Goal: Navigation & Orientation: Find specific page/section

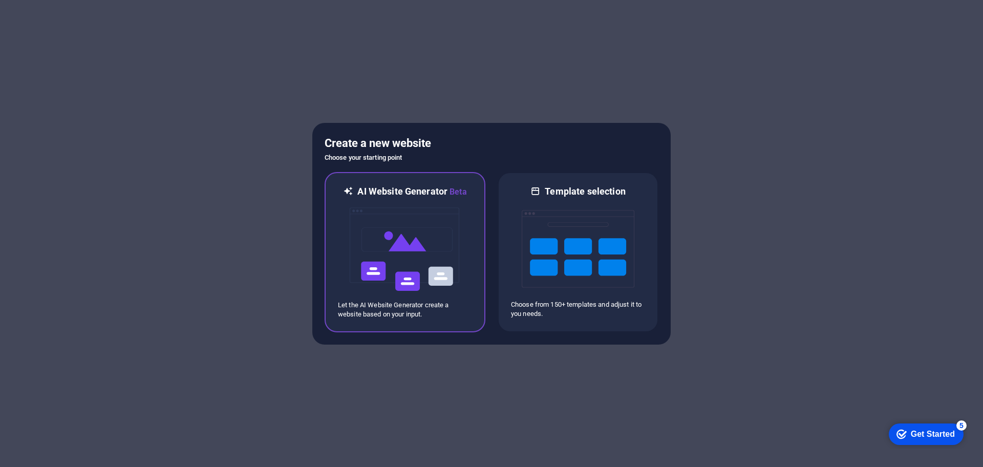
click at [455, 221] on img at bounding box center [405, 249] width 113 height 102
